Goal: Information Seeking & Learning: Learn about a topic

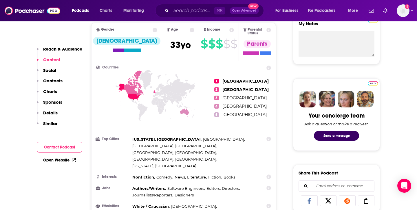
scroll to position [220, 0]
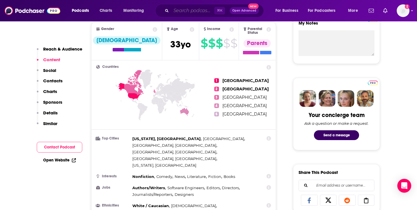
click at [196, 13] on input "Search podcasts, credits, & more..." at bounding box center [192, 10] width 43 height 9
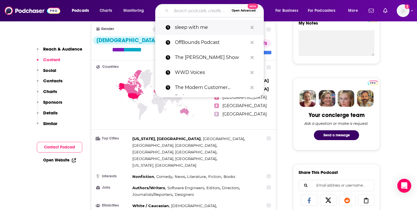
click at [193, 28] on p "sleep with me" at bounding box center [211, 27] width 73 height 15
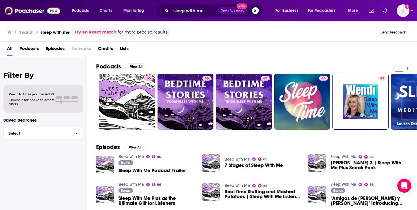
click at [38, 50] on span "Podcasts" at bounding box center [28, 50] width 19 height 12
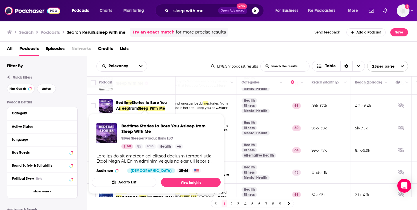
scroll to position [16, 52]
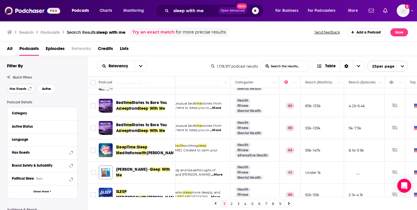
click at [27, 89] on button "Has Guests" at bounding box center [21, 88] width 28 height 9
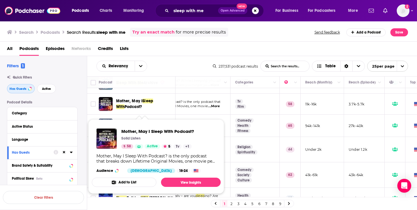
scroll to position [0, 52]
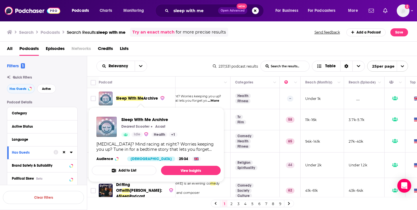
click at [138, 99] on span "Sleep With Me" at bounding box center [129, 98] width 27 height 5
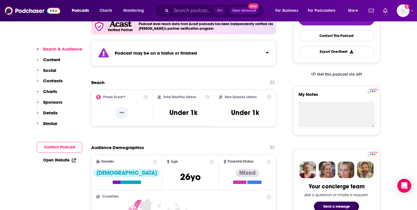
scroll to position [146, 0]
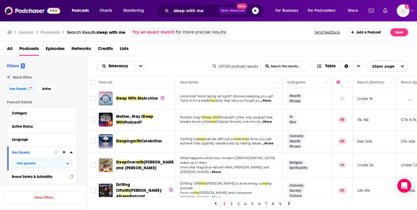
click at [33, 49] on span "Podcasts" at bounding box center [28, 50] width 19 height 12
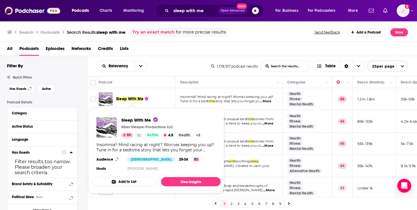
click at [129, 99] on span "Sleep With Me" at bounding box center [129, 99] width 27 height 5
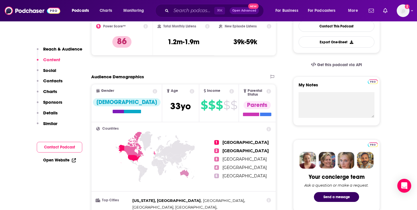
scroll to position [93, 0]
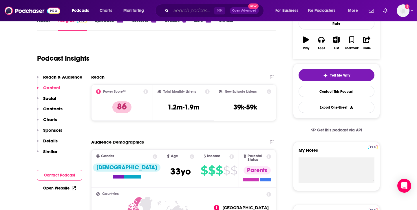
click at [185, 11] on input "Search podcasts, credits, & more..." at bounding box center [192, 10] width 43 height 9
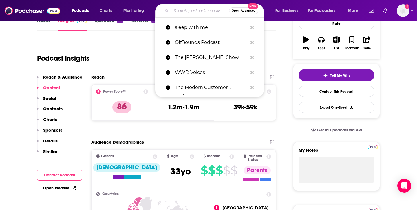
paste input "Nothing Much Happens"
type input "Nothing Much Happens"
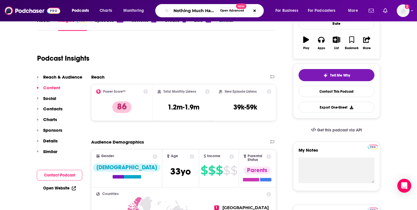
scroll to position [0, 9]
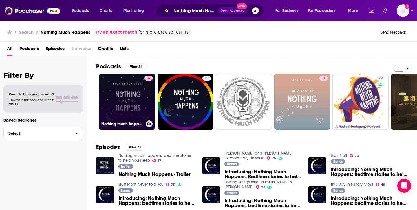
click at [132, 115] on link "87 Nothing much happens: bedtime stories to help you sleep" at bounding box center [127, 102] width 56 height 56
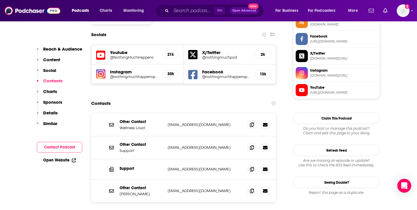
scroll to position [513, 0]
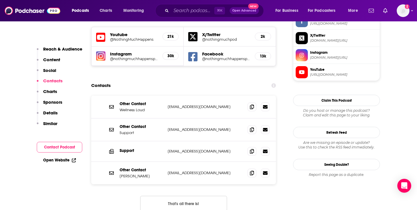
click at [52, 62] on p "Content" at bounding box center [51, 59] width 17 height 5
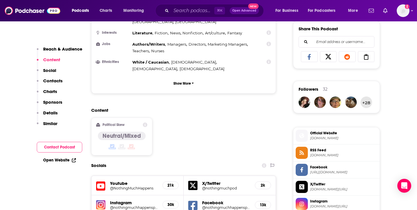
scroll to position [362, 0]
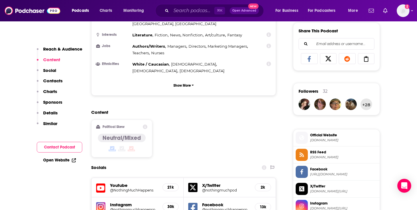
click at [56, 102] on p "Sponsors" at bounding box center [52, 101] width 19 height 5
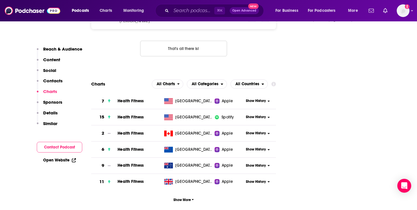
scroll to position [555, 0]
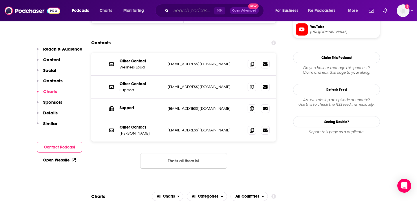
click at [205, 10] on input "Search podcasts, credits, & more..." at bounding box center [192, 10] width 43 height 9
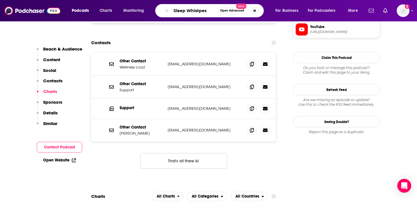
type input "Sleep Whistpesr"
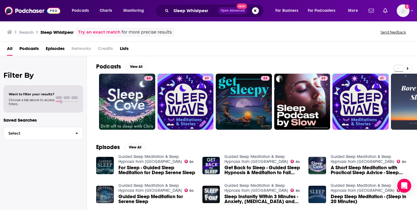
scroll to position [3, 0]
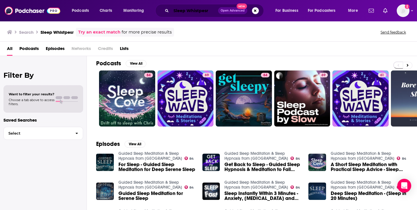
click at [209, 9] on input "Sleep Whistpesr" at bounding box center [194, 10] width 47 height 9
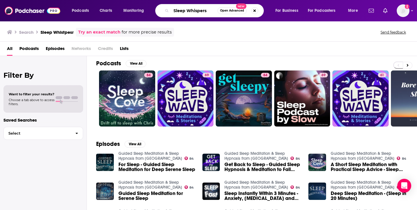
type input "Sleep Whispers"
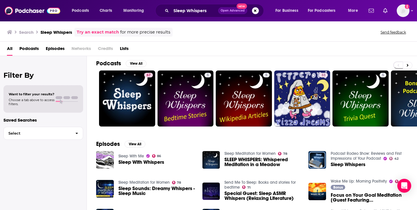
click at [128, 155] on link "Sleep With Me" at bounding box center [130, 156] width 25 height 5
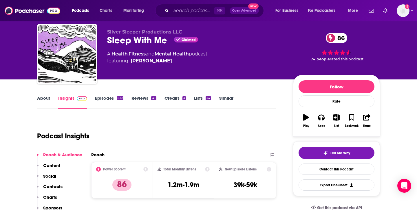
scroll to position [16, 0]
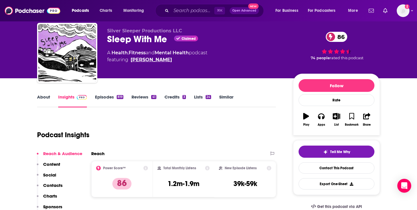
click at [154, 61] on link "[PERSON_NAME]" at bounding box center [150, 59] width 41 height 7
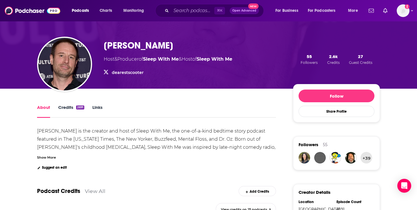
scroll to position [30, 0]
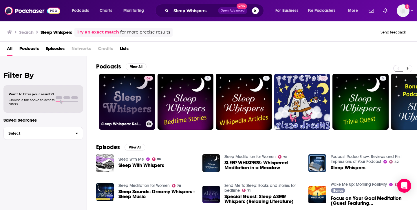
click at [140, 100] on link "67 Sleep Whispers: Relax with ASMR bedtime sleep stories for kids and adults." at bounding box center [127, 102] width 56 height 56
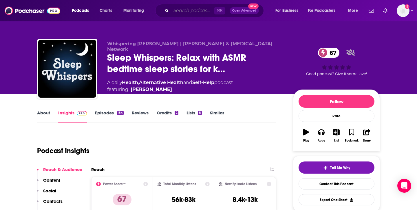
click at [189, 6] on input "Search podcasts, credits, & more..." at bounding box center [192, 10] width 43 height 9
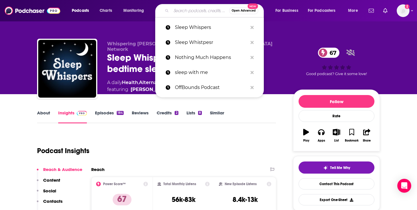
click at [189, 6] on input "Search podcasts, credits, & more..." at bounding box center [200, 10] width 58 height 9
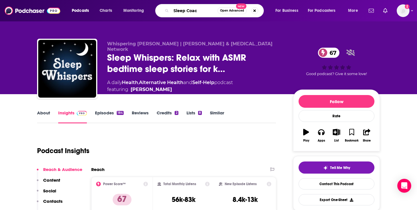
type input "Sleep Coach"
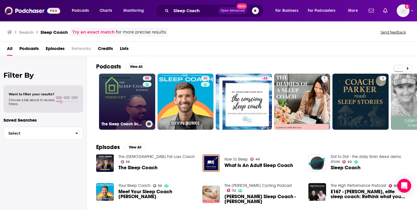
click at [135, 111] on link "50 The Sleep Coach School Podcast" at bounding box center [127, 102] width 56 height 56
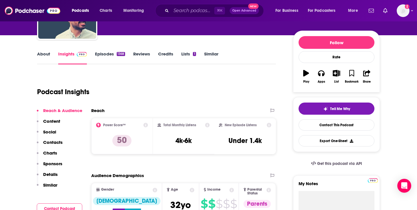
scroll to position [77, 0]
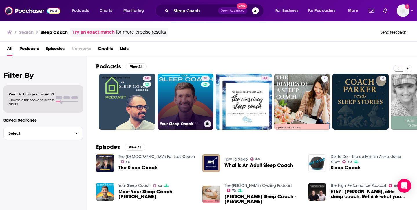
click at [183, 114] on link "30 Your Sleep Coach" at bounding box center [185, 102] width 56 height 56
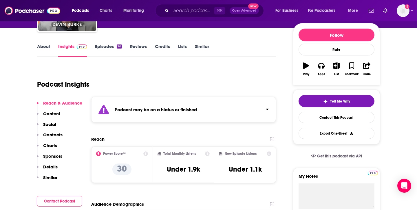
scroll to position [72, 0]
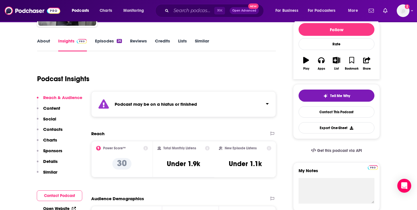
click at [59, 108] on p "Content" at bounding box center [51, 108] width 17 height 5
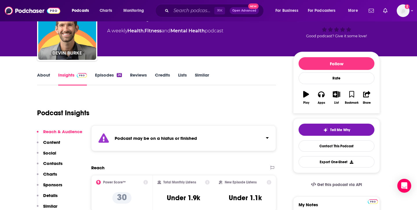
scroll to position [52, 0]
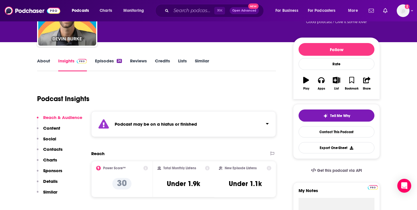
click at [52, 126] on p "Content" at bounding box center [51, 128] width 17 height 5
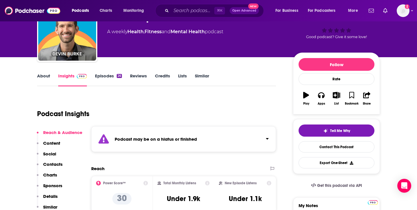
scroll to position [0, 0]
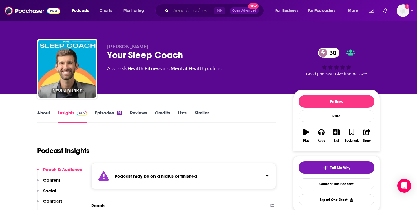
click at [189, 12] on input "Search podcasts, credits, & more..." at bounding box center [192, 10] width 43 height 9
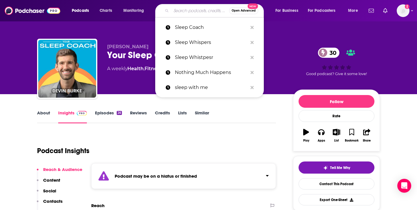
paste input "Sleepy History"
type input "Sleepy History"
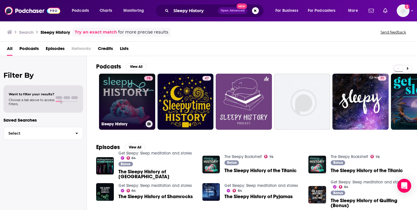
click at [132, 102] on link "78 Sleepy History" at bounding box center [127, 102] width 56 height 56
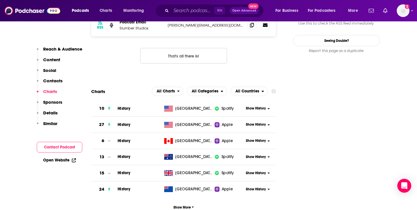
scroll to position [570, 0]
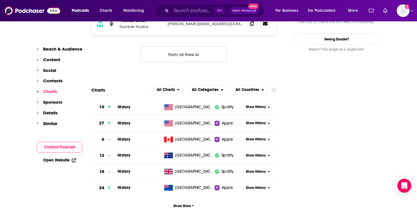
click at [51, 102] on p "Sponsors" at bounding box center [52, 101] width 19 height 5
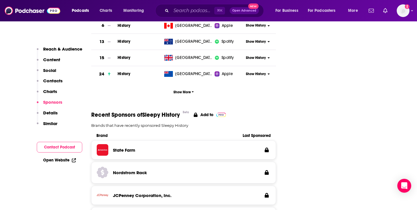
scroll to position [687, 0]
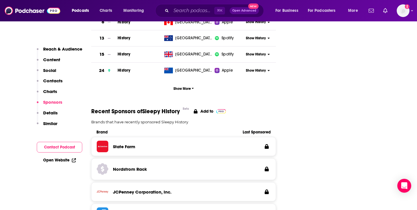
click at [54, 61] on p "Content" at bounding box center [51, 59] width 17 height 5
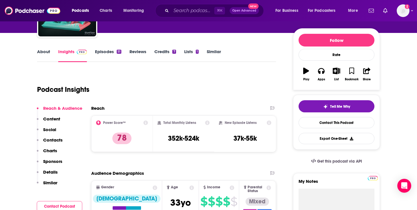
scroll to position [62, 0]
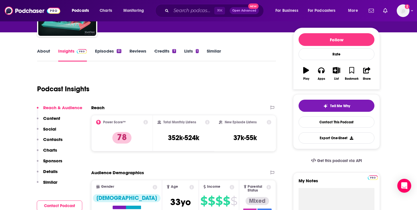
click at [142, 51] on link "Reviews" at bounding box center [137, 54] width 17 height 13
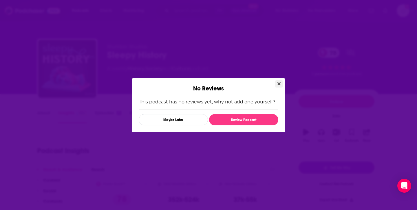
click at [277, 82] on icon "Close" at bounding box center [278, 84] width 3 height 5
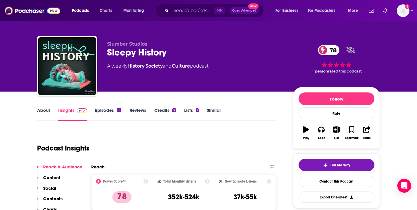
scroll to position [2, 0]
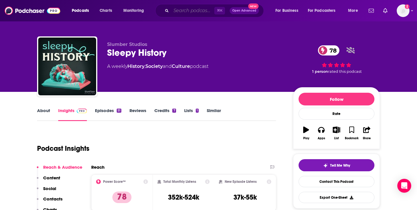
click at [194, 12] on input "Search podcasts, credits, & more..." at bounding box center [192, 10] width 43 height 9
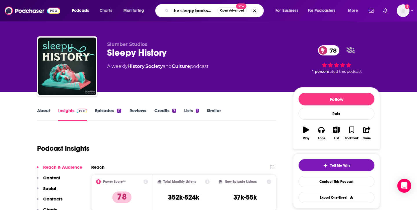
type input "the sleepy bookshelf"
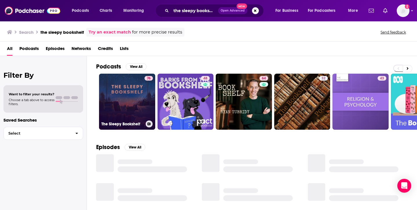
click at [138, 108] on link "76 The Sleepy Bookshelf" at bounding box center [127, 102] width 56 height 56
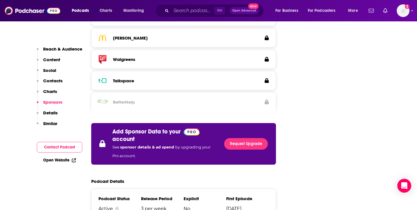
scroll to position [885, 0]
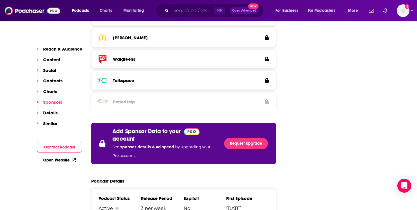
click at [187, 12] on input "Search podcasts, credits, & more..." at bounding box center [192, 10] width 43 height 9
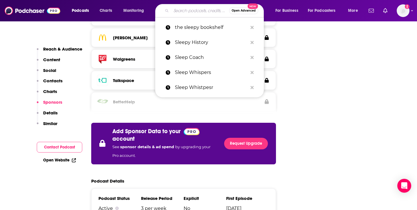
paste input "The [PERSON_NAME] Podcast"
type input "The [PERSON_NAME] Podcast"
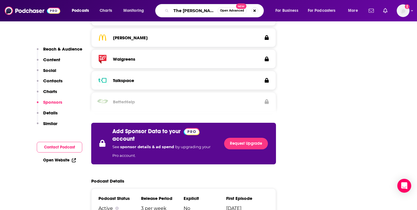
scroll to position [0, 12]
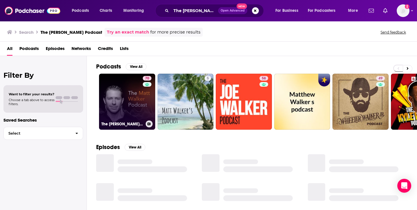
click at [125, 108] on link "70 The [PERSON_NAME] Podcast" at bounding box center [127, 102] width 56 height 56
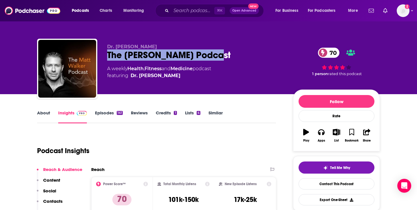
drag, startPoint x: 213, startPoint y: 58, endPoint x: 107, endPoint y: 54, distance: 105.6
click at [107, 54] on div "The [PERSON_NAME] Podcast 70" at bounding box center [195, 54] width 176 height 11
copy h2 "The [PERSON_NAME] Podcast"
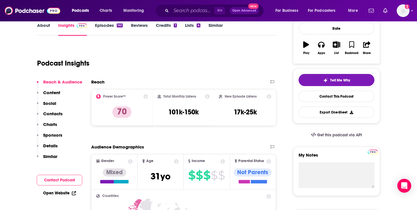
scroll to position [89, 0]
